Goal: Transaction & Acquisition: Purchase product/service

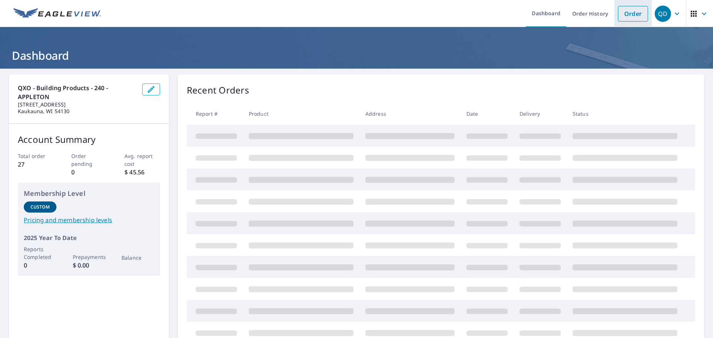
click at [625, 11] on link "Order" at bounding box center [633, 14] width 30 height 16
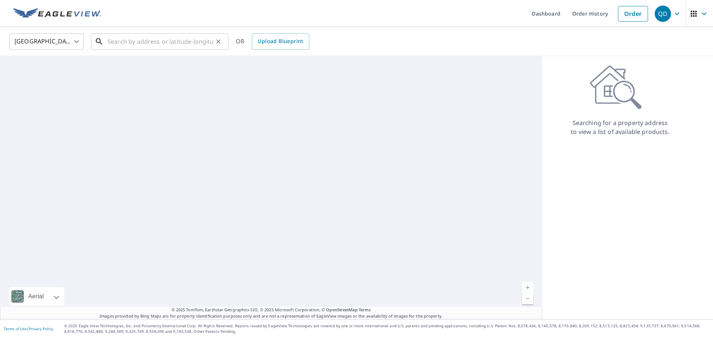
click at [150, 47] on input "text" at bounding box center [160, 41] width 106 height 21
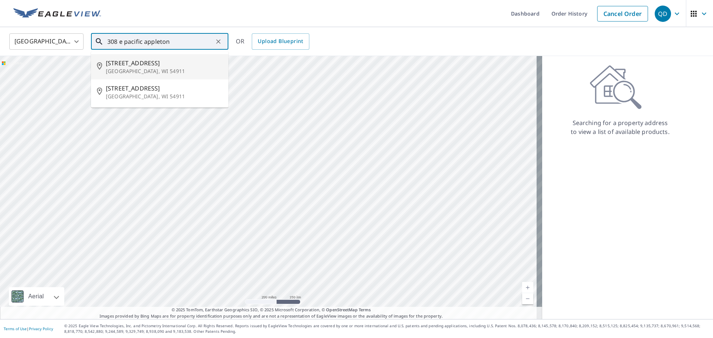
click at [148, 69] on p "[GEOGRAPHIC_DATA], WI 54911" at bounding box center [164, 71] width 117 height 7
type input "[STREET_ADDRESS]"
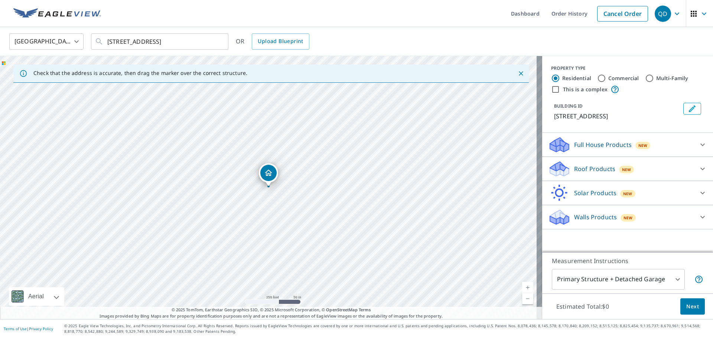
click at [622, 170] on span "New" at bounding box center [626, 170] width 9 height 6
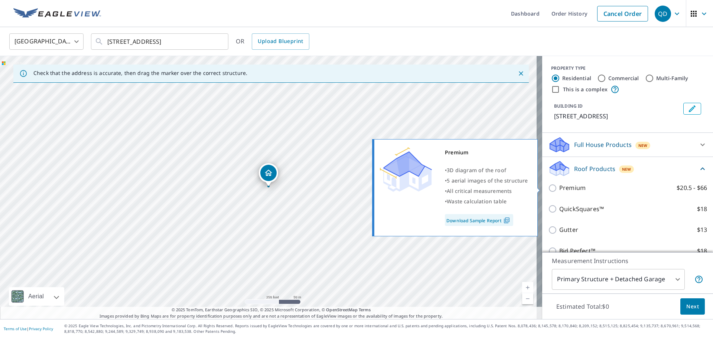
click at [549, 189] on input "Premium $20.5 - $66" at bounding box center [553, 188] width 11 height 9
checkbox input "true"
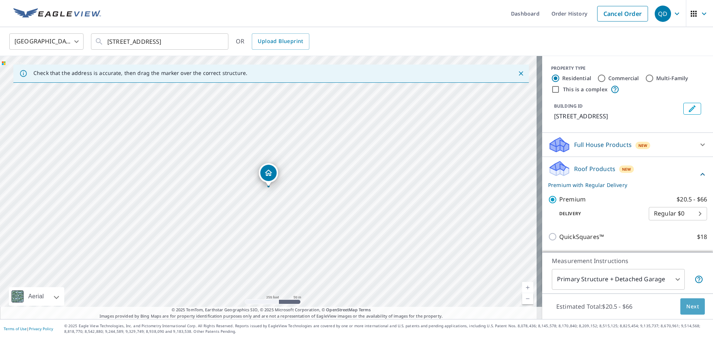
click at [687, 304] on span "Next" at bounding box center [693, 306] width 13 height 9
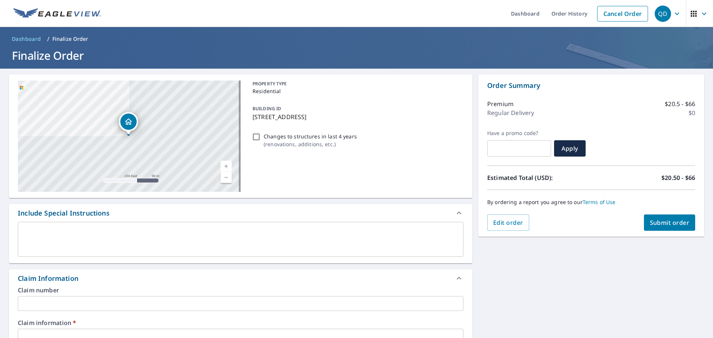
click at [662, 221] on span "Submit order" at bounding box center [670, 223] width 40 height 8
click at [657, 218] on button "Submit order" at bounding box center [670, 223] width 52 height 16
checkbox input "true"
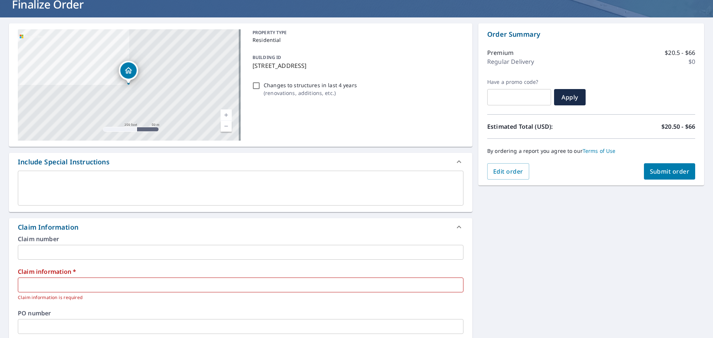
scroll to position [149, 0]
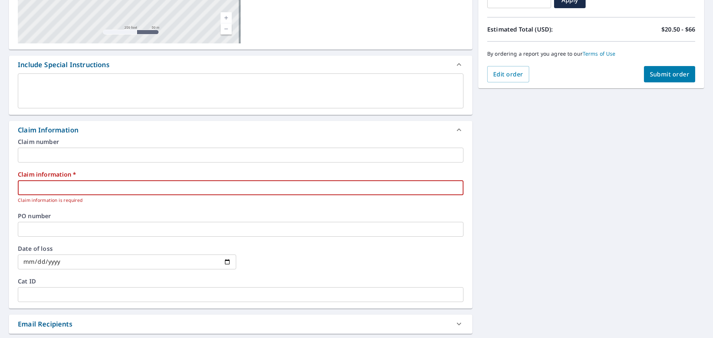
click at [52, 186] on input "text" at bounding box center [241, 188] width 446 height 15
type input "576615"
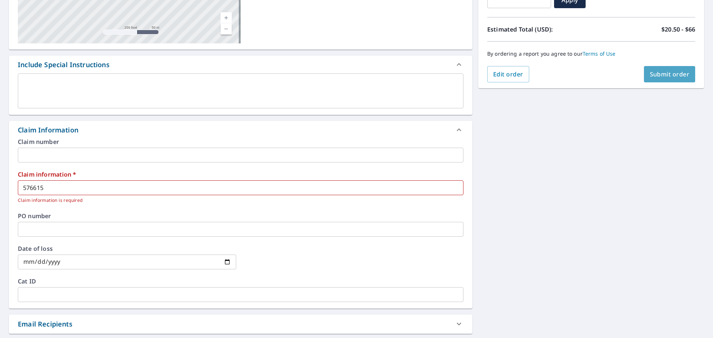
click at [652, 69] on button "Submit order" at bounding box center [670, 74] width 52 height 16
checkbox input "true"
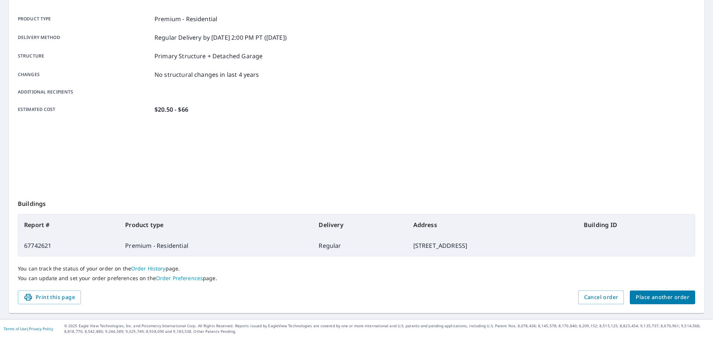
scroll to position [99, 0]
